Goal: Navigation & Orientation: Find specific page/section

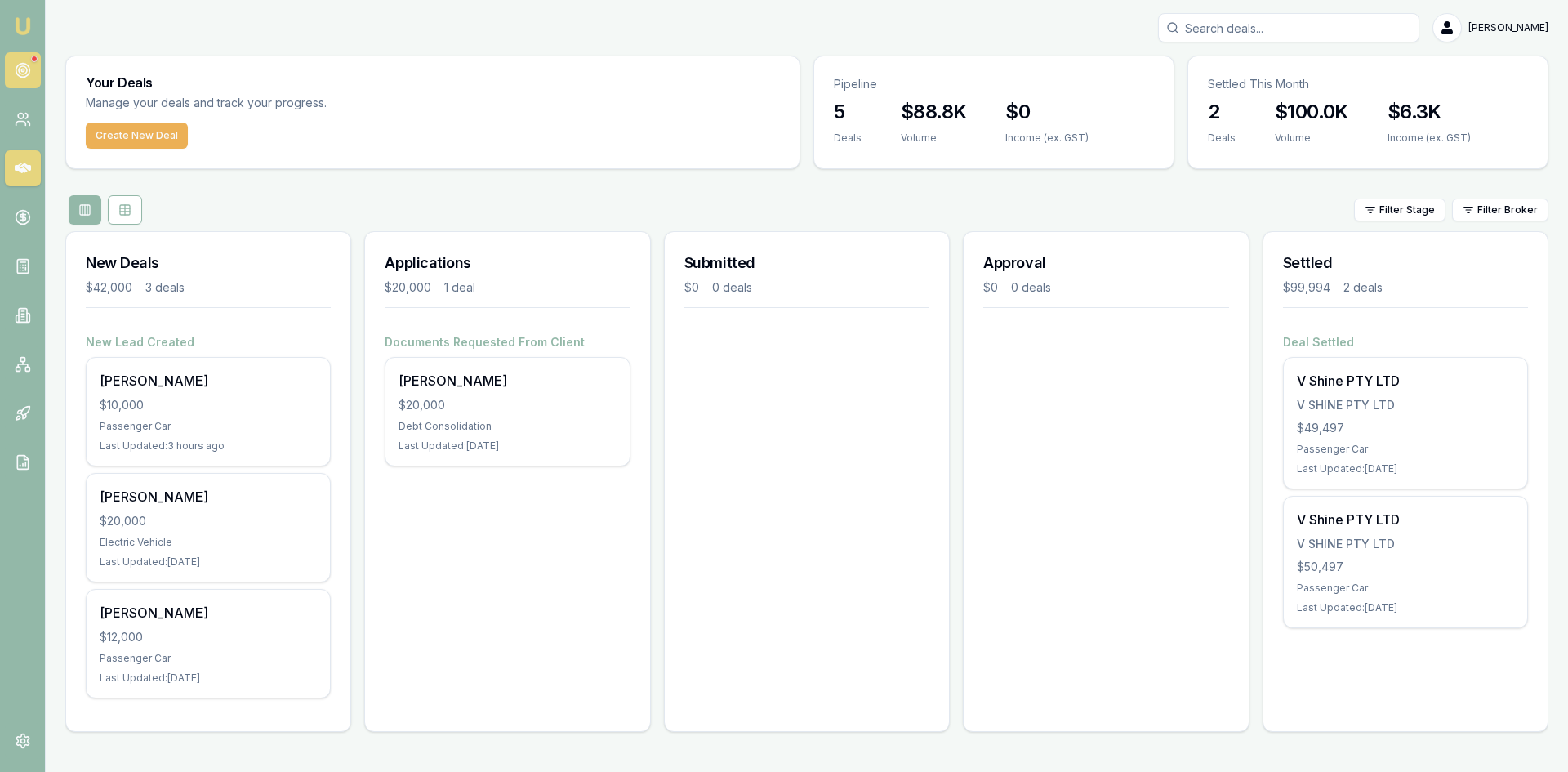
click at [33, 62] on link at bounding box center [23, 70] width 36 height 36
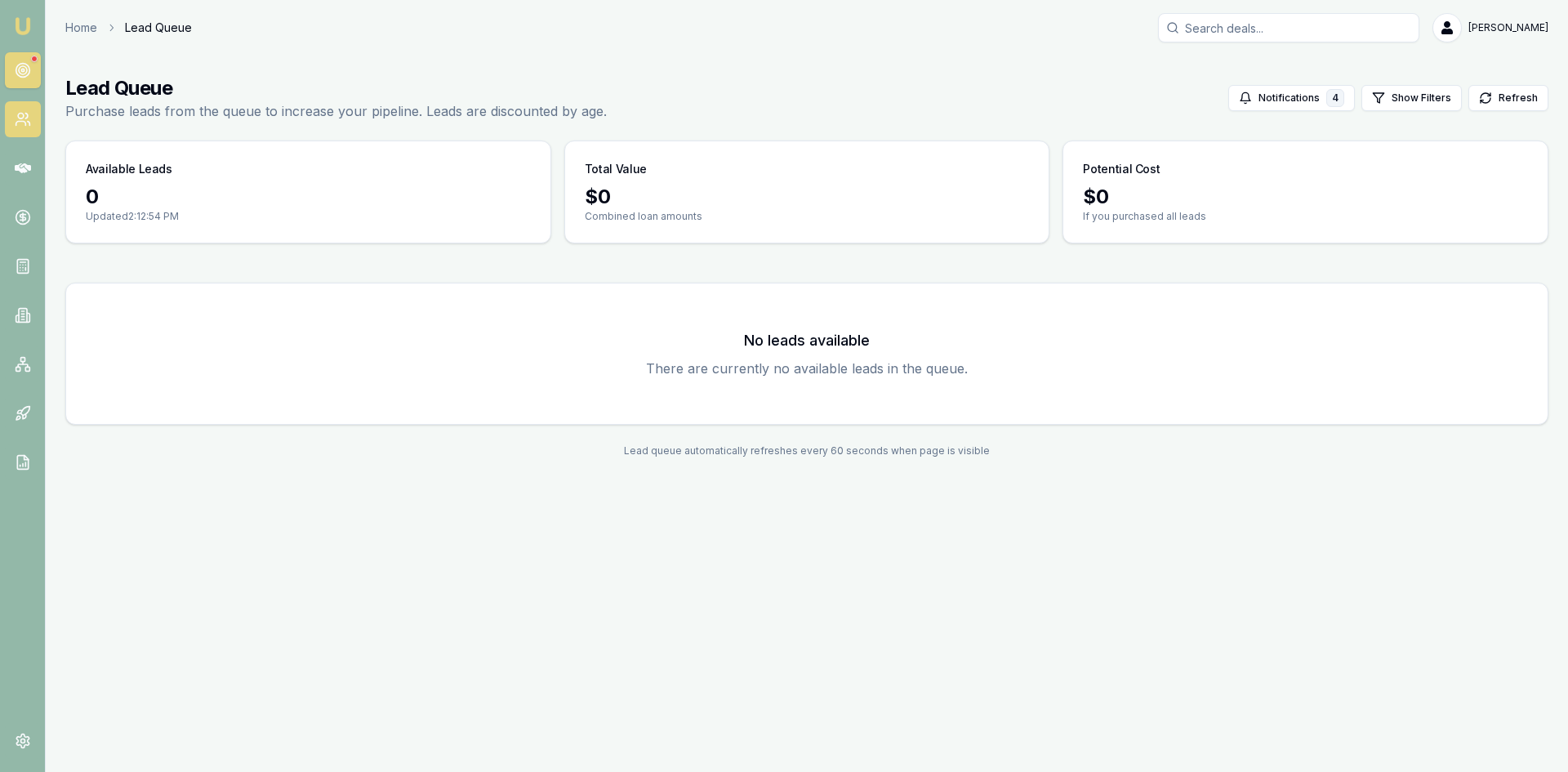
click at [20, 123] on icon at bounding box center [23, 119] width 16 height 16
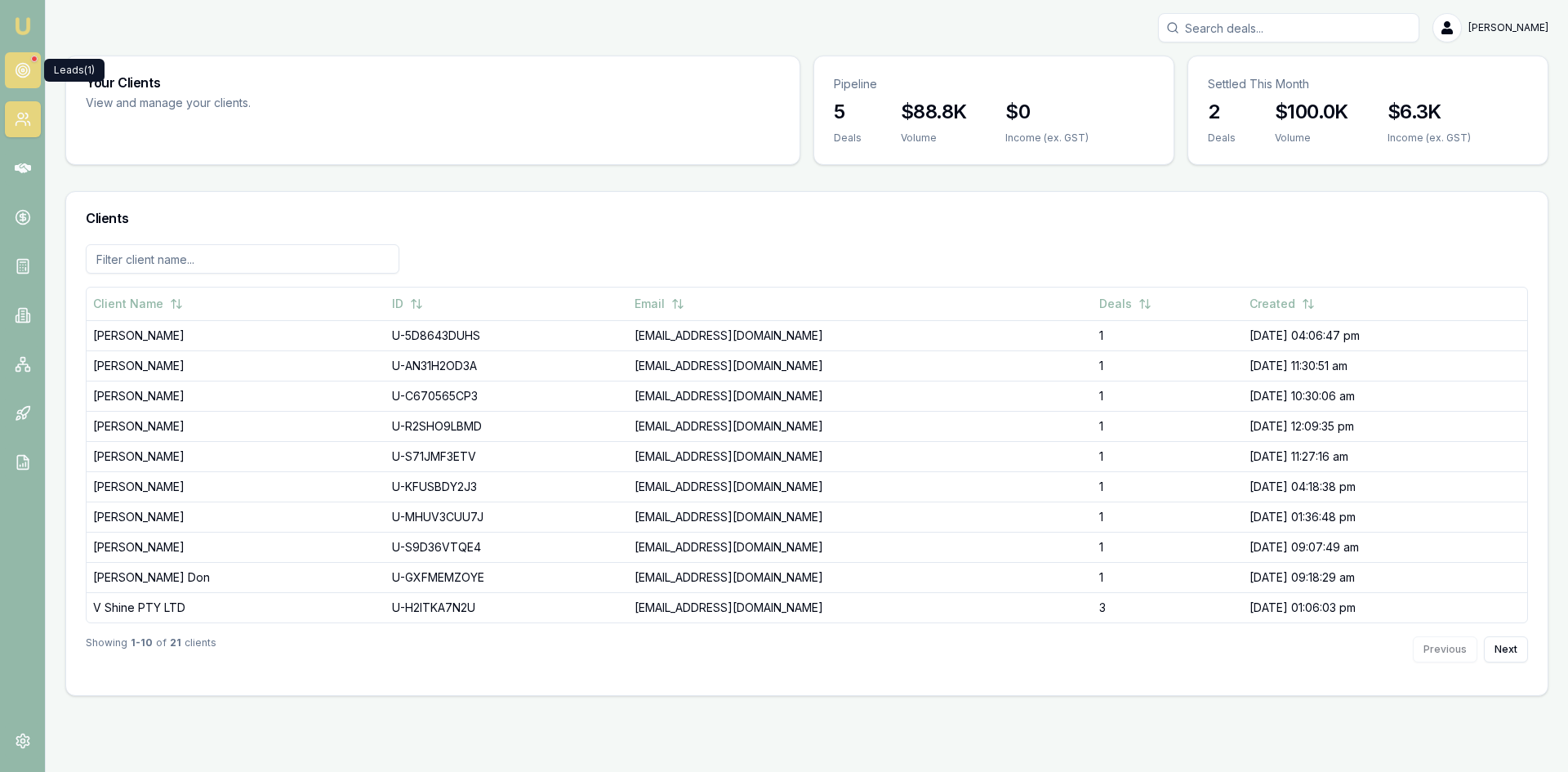
click at [26, 75] on circle at bounding box center [22, 70] width 14 height 14
